Goal: Task Accomplishment & Management: Complete application form

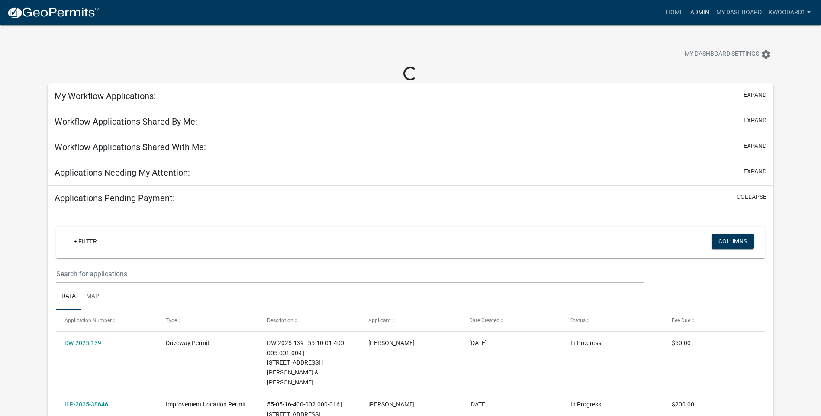
click at [695, 11] on link "Admin" at bounding box center [700, 12] width 26 height 16
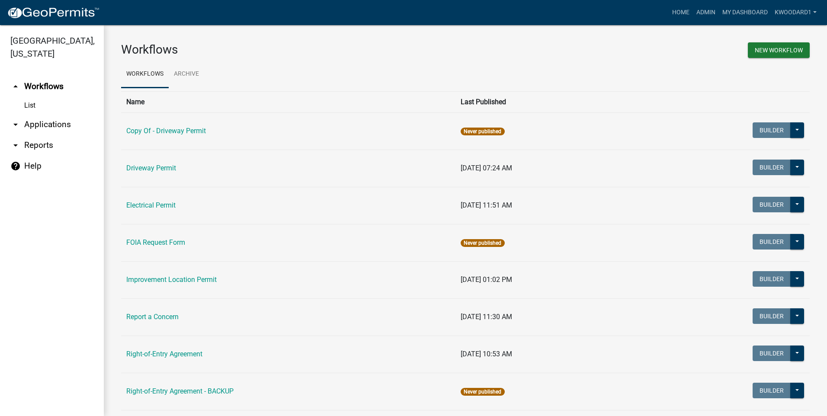
click at [44, 145] on link "arrow_drop_down Reports" at bounding box center [52, 145] width 104 height 21
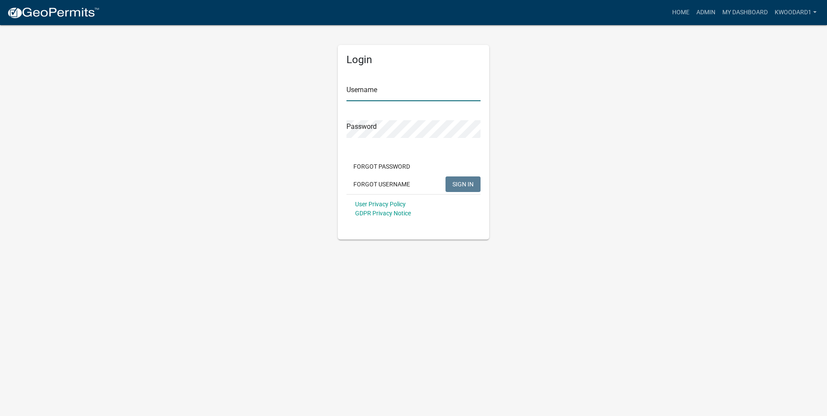
type input "kwoodard1"
click at [697, 12] on link "Admin" at bounding box center [706, 12] width 26 height 16
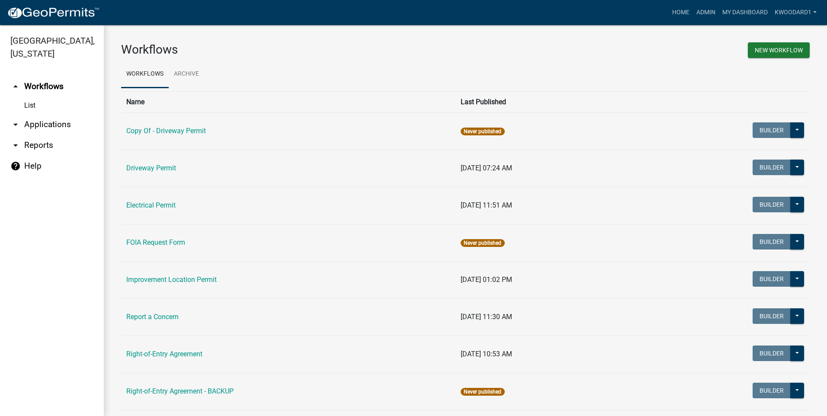
click at [36, 122] on link "arrow_drop_down Applications" at bounding box center [52, 124] width 104 height 21
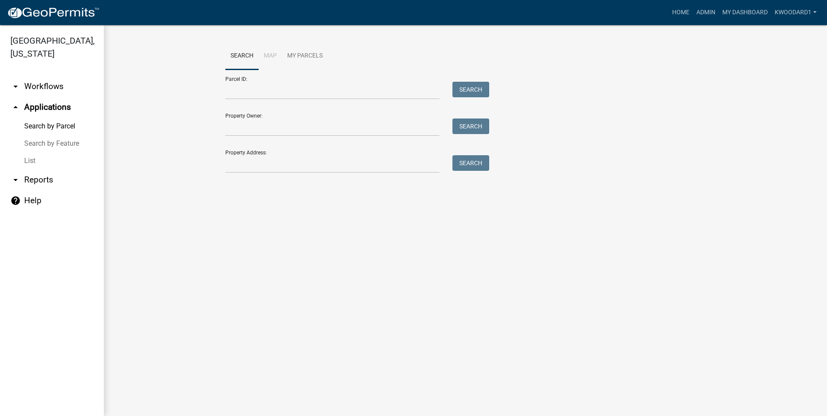
click at [29, 161] on link "List" at bounding box center [52, 160] width 104 height 17
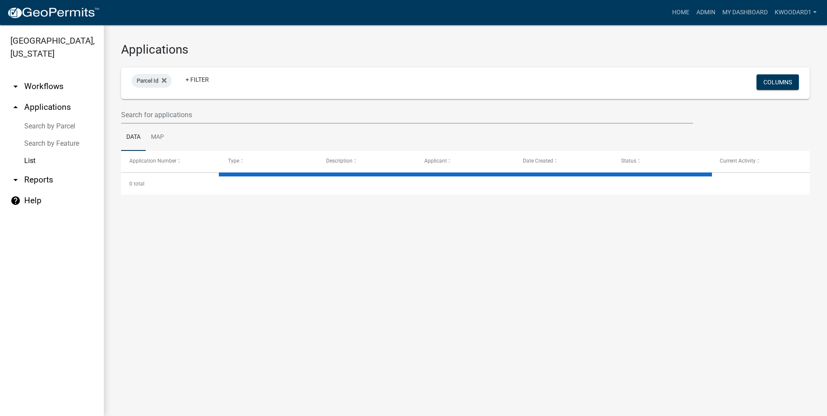
select select "3: 100"
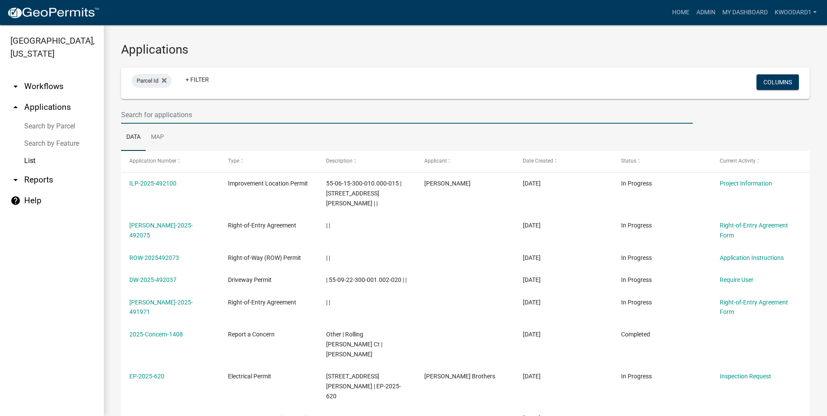
click at [186, 119] on input "text" at bounding box center [407, 115] width 572 height 18
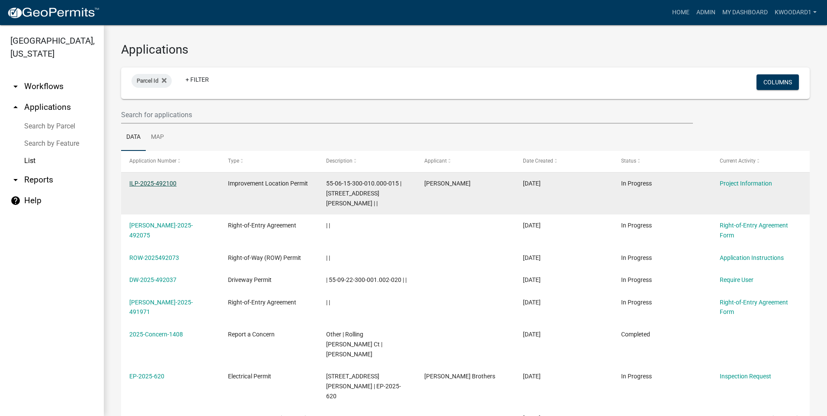
click at [140, 181] on link "ILP-2025-492100" at bounding box center [152, 183] width 47 height 7
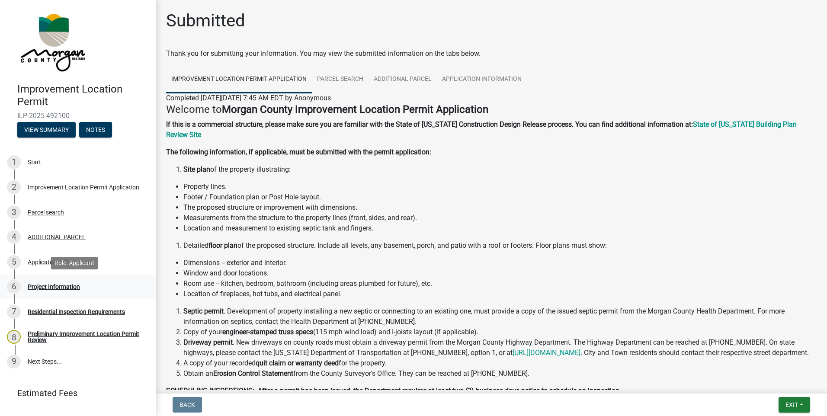
click at [39, 284] on div "Project Information" at bounding box center [54, 287] width 52 height 6
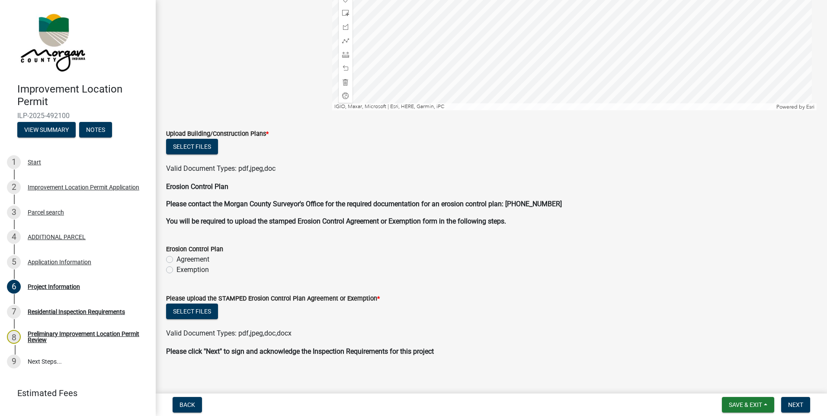
scroll to position [1695, 0]
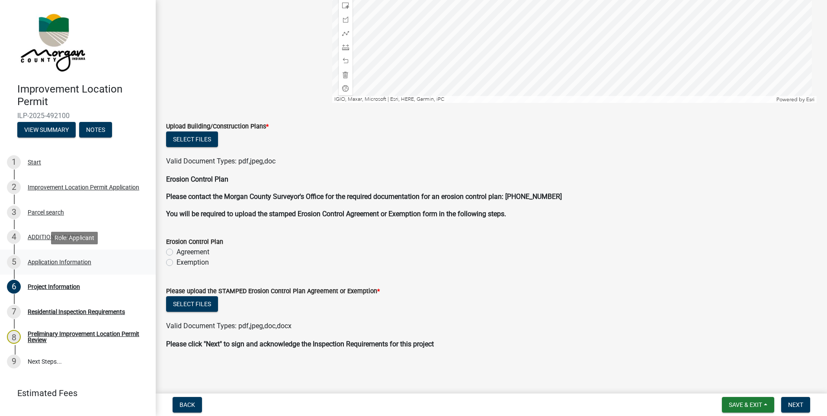
click at [39, 260] on div "Application Information" at bounding box center [60, 262] width 64 height 6
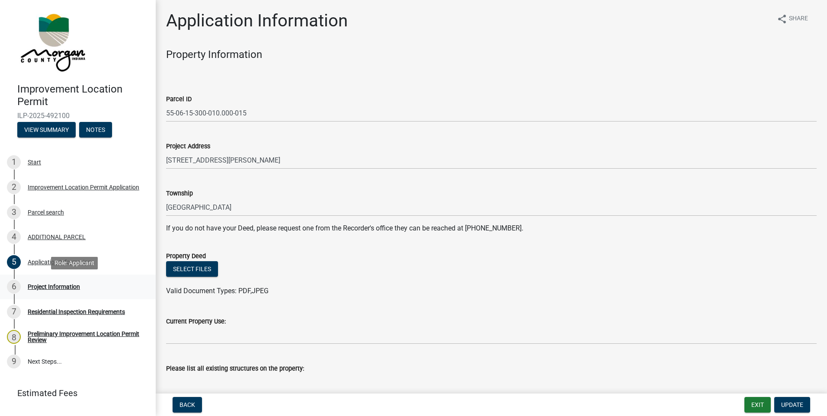
click at [61, 290] on div "6 Project Information" at bounding box center [74, 287] width 135 height 14
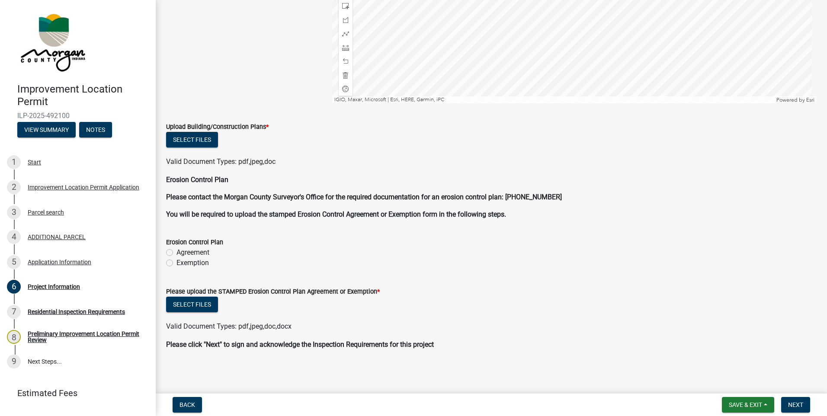
scroll to position [1695, 0]
click at [177, 261] on label "Exemption" at bounding box center [193, 262] width 32 height 10
click at [177, 261] on input "Exemption" at bounding box center [180, 260] width 6 height 6
radio input "true"
click at [182, 301] on button "Select files" at bounding box center [192, 304] width 52 height 16
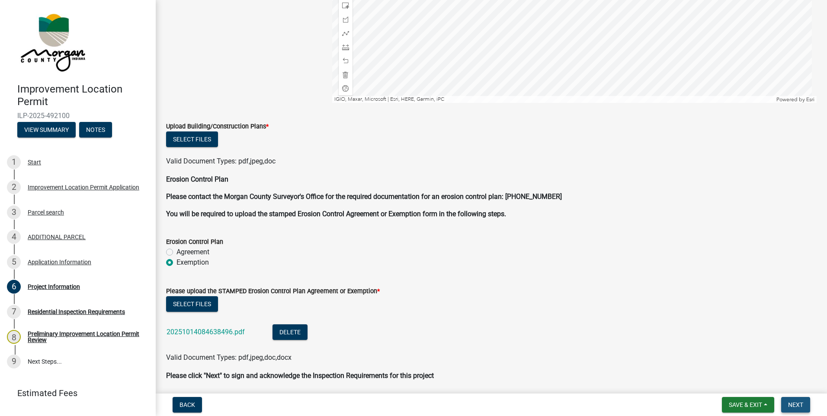
click at [798, 403] on span "Next" at bounding box center [795, 405] width 15 height 7
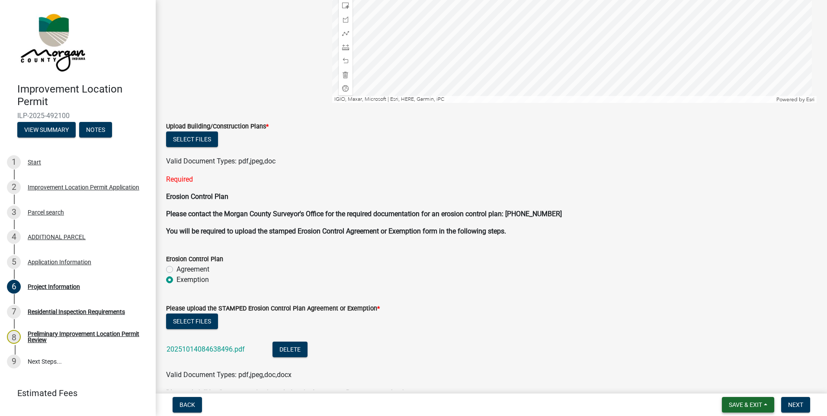
click at [761, 403] on span "Save & Exit" at bounding box center [745, 405] width 33 height 7
click at [748, 385] on button "Save & Exit" at bounding box center [739, 382] width 69 height 21
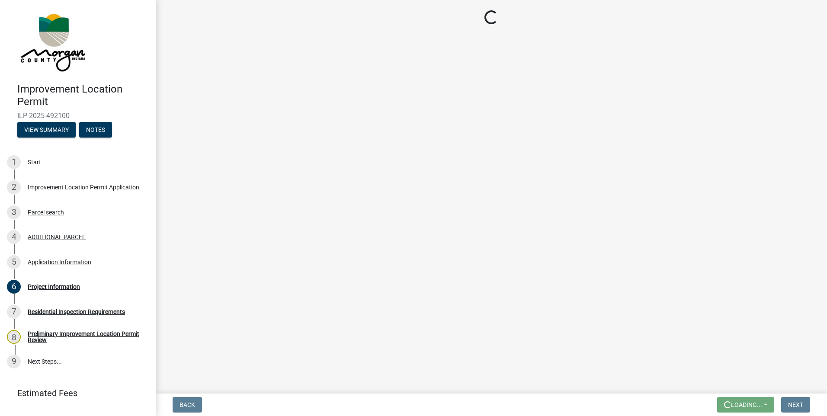
scroll to position [0, 0]
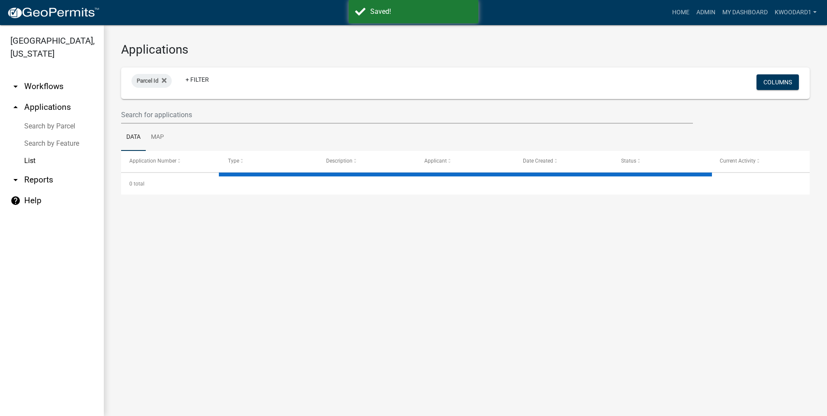
select select "3: 100"
